Goal: Task Accomplishment & Management: Manage account settings

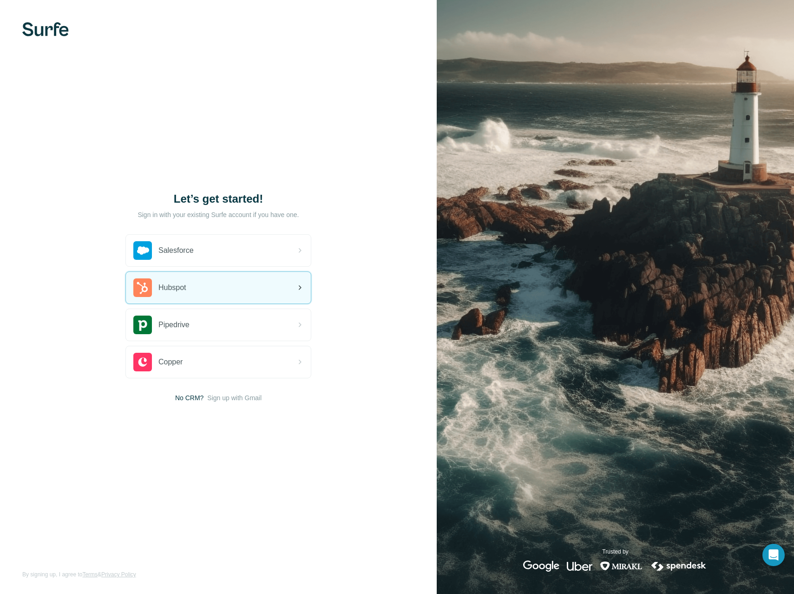
click at [222, 277] on div "Hubspot" at bounding box center [218, 288] width 185 height 32
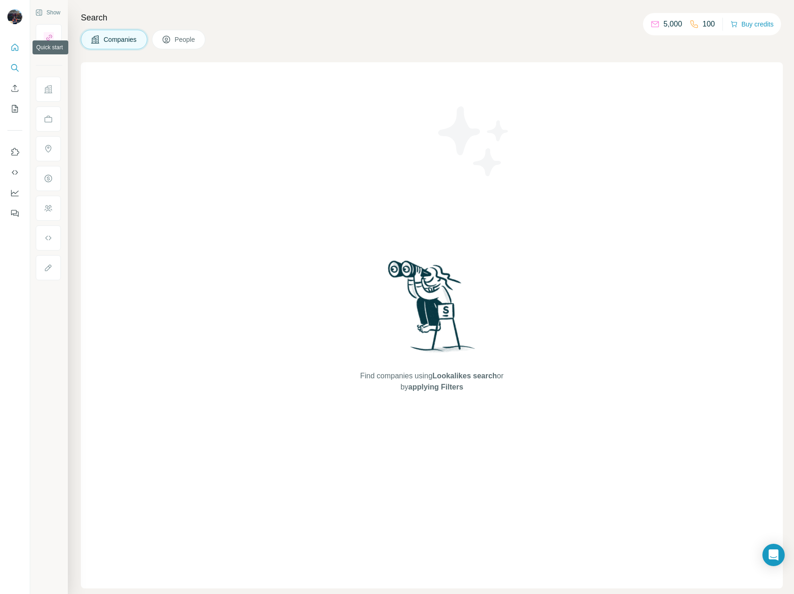
click at [15, 47] on icon "Quick start" at bounding box center [14, 47] width 9 height 9
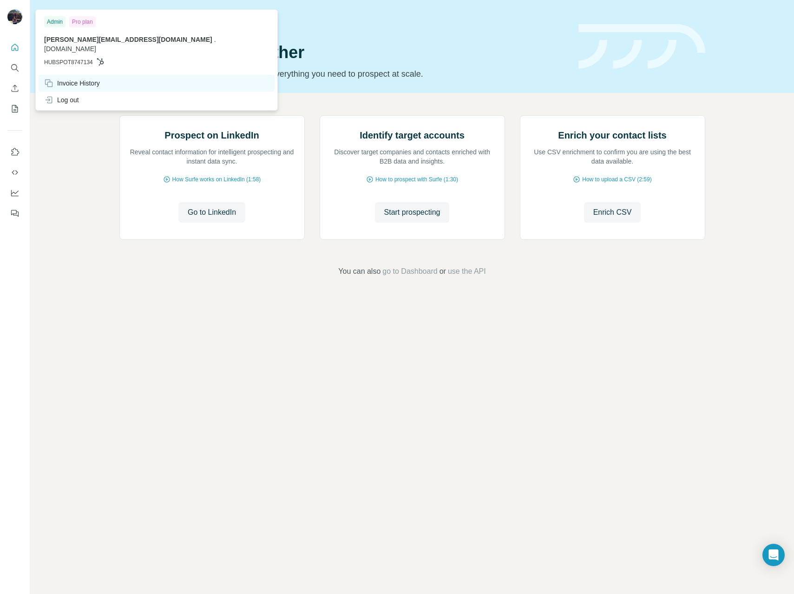
click at [85, 79] on div "Invoice History" at bounding box center [72, 83] width 56 height 9
click at [90, 79] on div "Invoice History" at bounding box center [72, 83] width 56 height 9
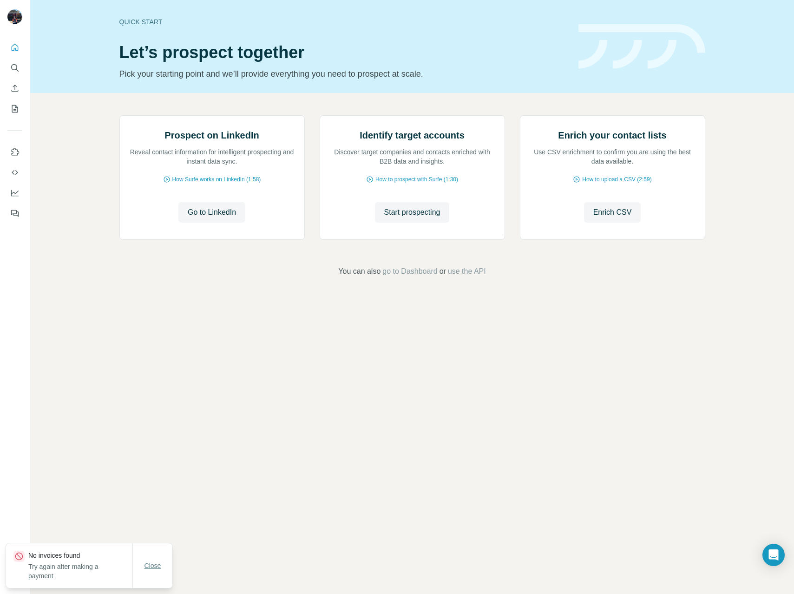
click at [145, 561] on span "Close" at bounding box center [153, 565] width 17 height 9
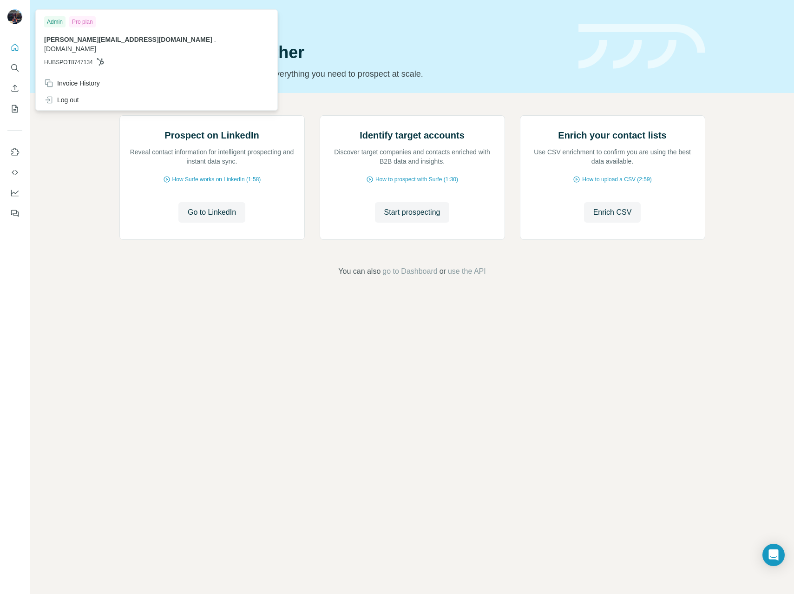
click at [61, 21] on div "Admin" at bounding box center [54, 21] width 21 height 11
click at [72, 23] on div "Pro plan" at bounding box center [82, 21] width 26 height 11
click at [90, 79] on div "Invoice History" at bounding box center [72, 83] width 56 height 9
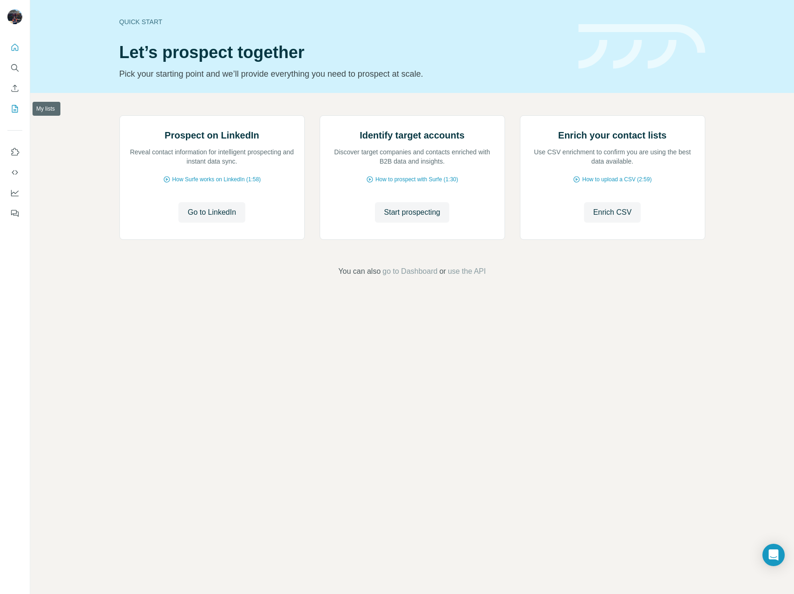
click at [16, 110] on icon "My lists" at bounding box center [15, 108] width 5 height 6
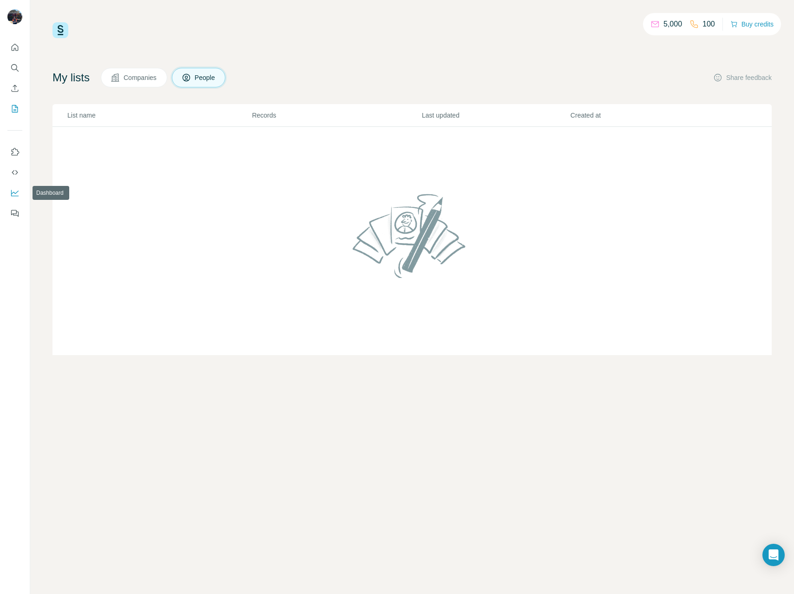
click at [16, 186] on button "Dashboard" at bounding box center [14, 192] width 15 height 17
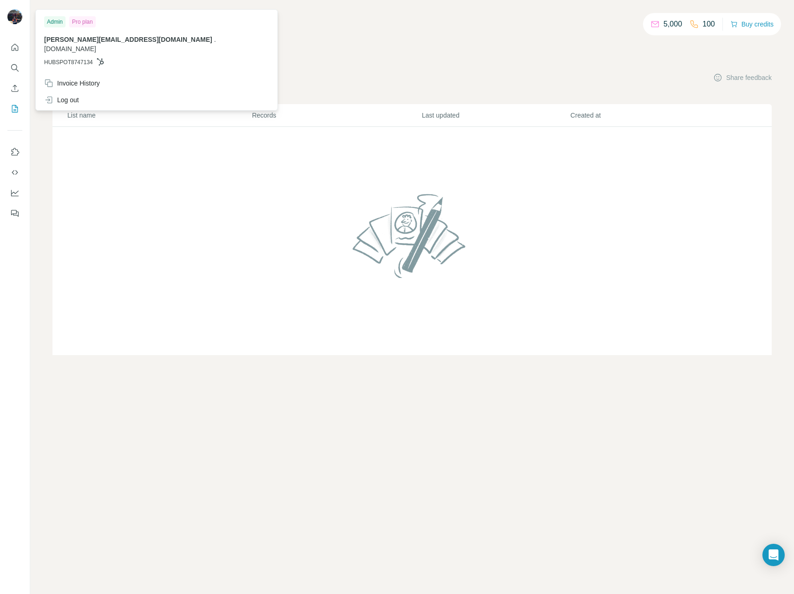
click at [21, 17] on div at bounding box center [16, 18] width 27 height 31
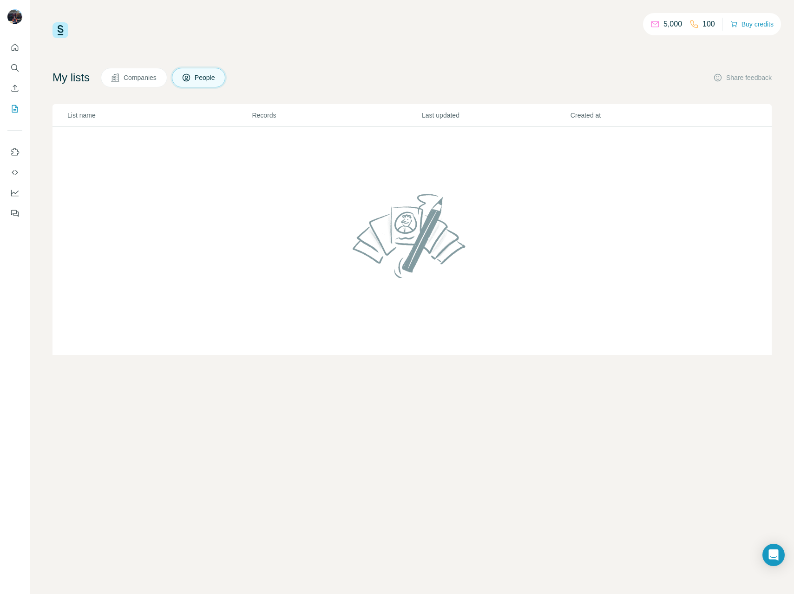
drag, startPoint x: 6, startPoint y: 19, endPoint x: 10, endPoint y: 16, distance: 5.4
click at [6, 19] on div at bounding box center [16, 18] width 27 height 31
click at [11, 16] on img at bounding box center [14, 16] width 15 height 15
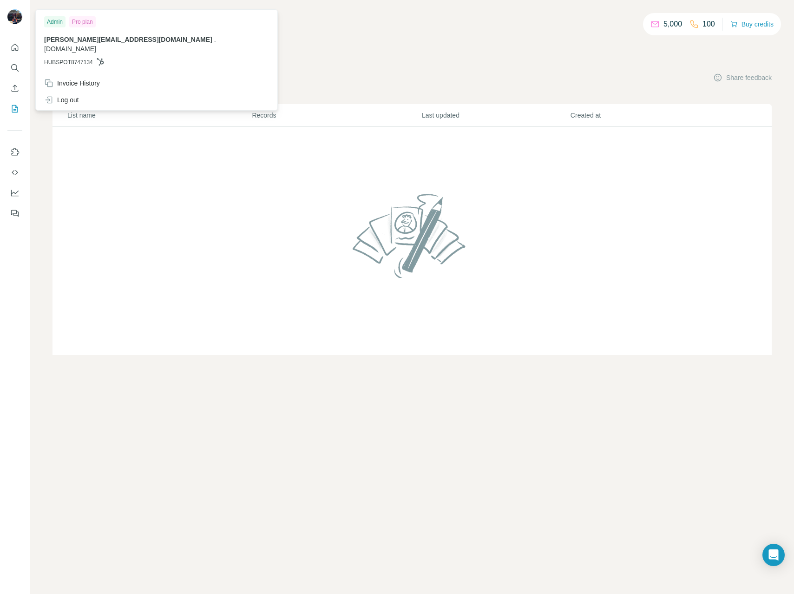
click at [70, 44] on p "[PERSON_NAME][EMAIL_ADDRESS][DOMAIN_NAME] . [DOMAIN_NAME]" at bounding box center [156, 44] width 225 height 19
click at [20, 50] on button "Quick start" at bounding box center [14, 47] width 15 height 17
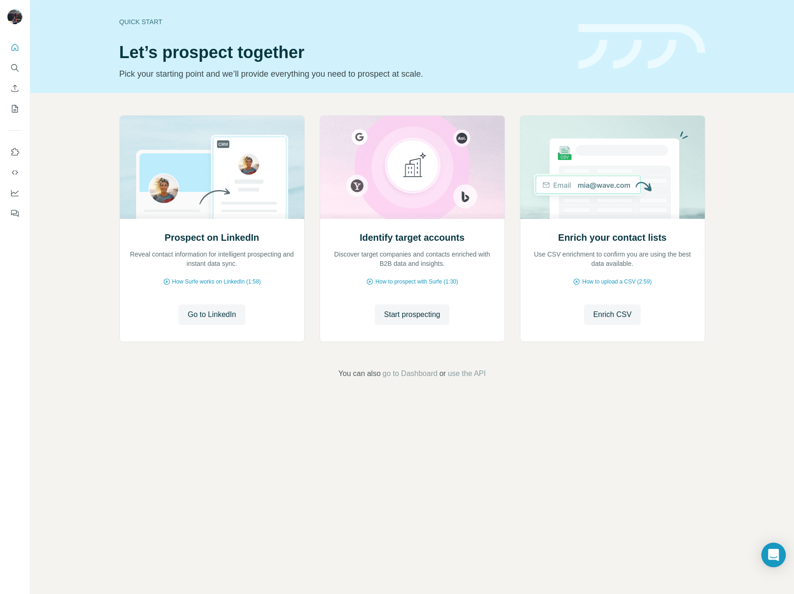
click at [769, 554] on icon "Open Intercom Messenger" at bounding box center [774, 555] width 12 height 12
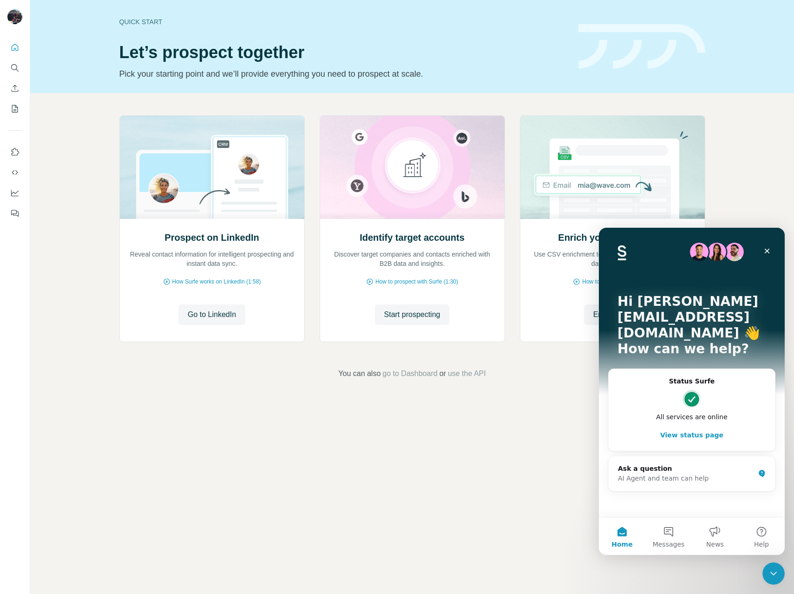
click at [731, 202] on div "Prospect on LinkedIn Reveal contact information for intelligent prospecting and…" at bounding box center [412, 247] width 764 height 309
click at [14, 217] on icon "Feedback" at bounding box center [14, 213] width 9 height 9
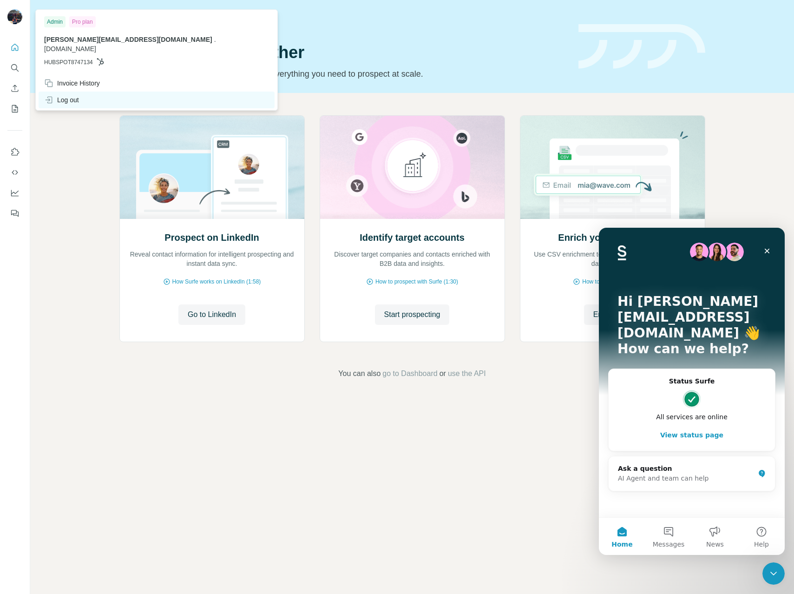
click at [99, 92] on div "Log out" at bounding box center [157, 100] width 236 height 17
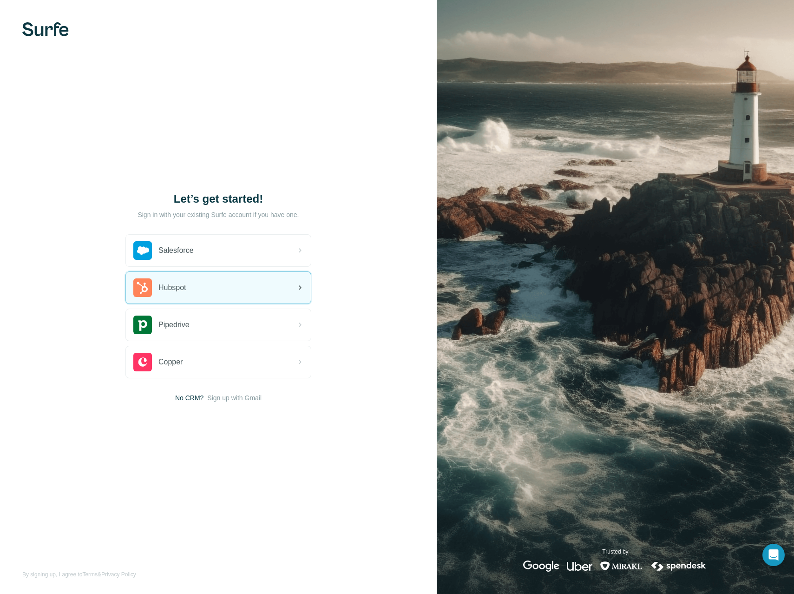
click at [252, 294] on div "Hubspot" at bounding box center [218, 288] width 185 height 32
